Goal: Transaction & Acquisition: Obtain resource

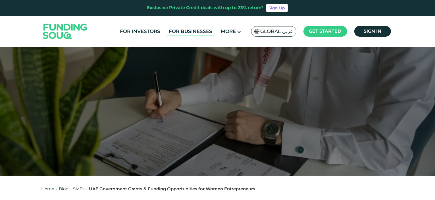
click at [189, 32] on link "For Businesses" at bounding box center [190, 31] width 46 height 9
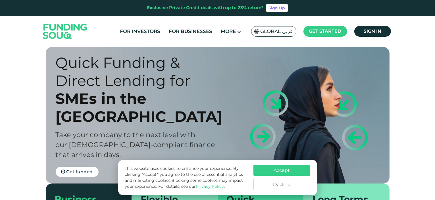
click at [277, 170] on button "Accept" at bounding box center [281, 169] width 57 height 11
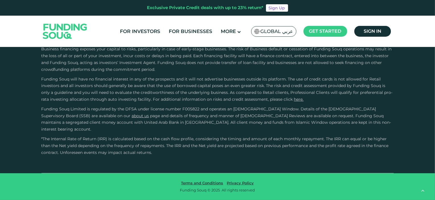
scroll to position [939, 0]
